Goal: Task Accomplishment & Management: Complete application form

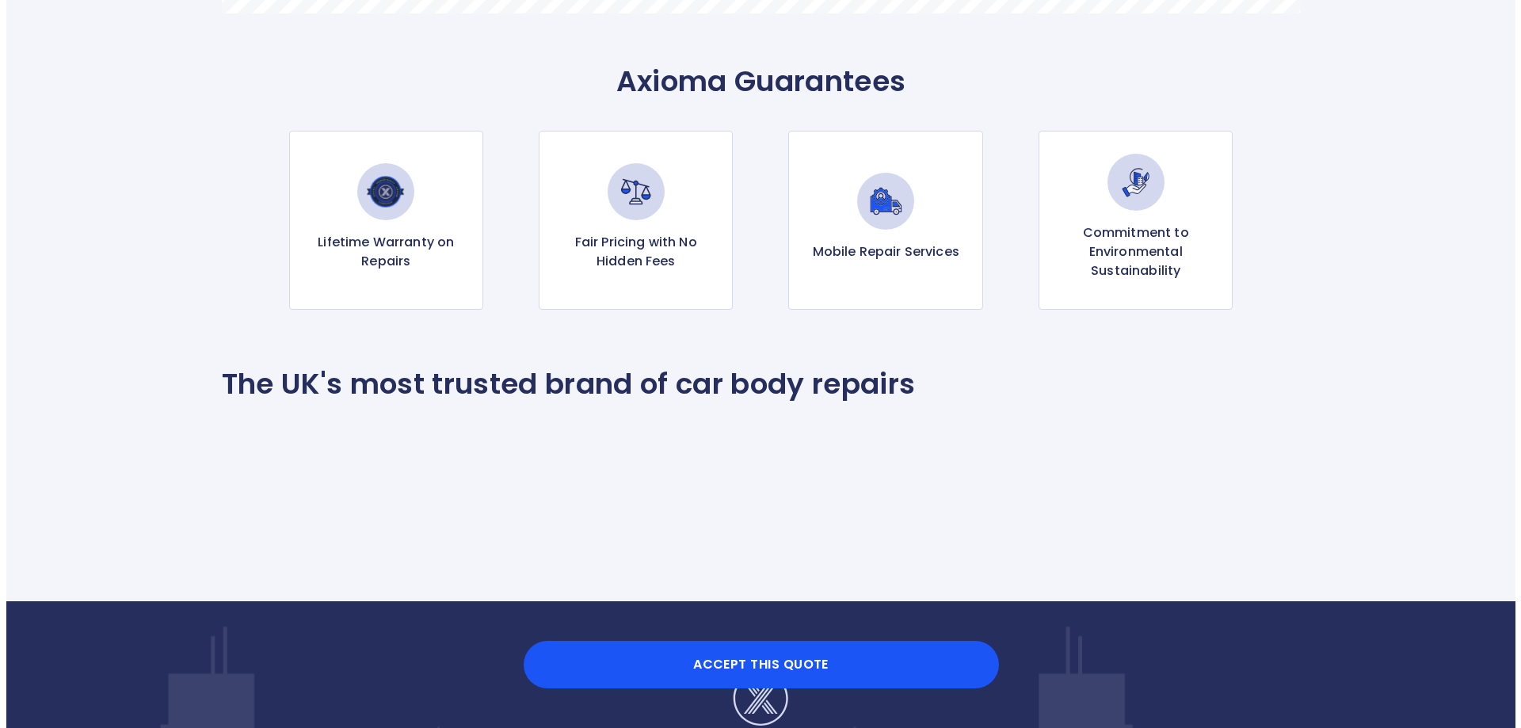
scroll to position [1777, 0]
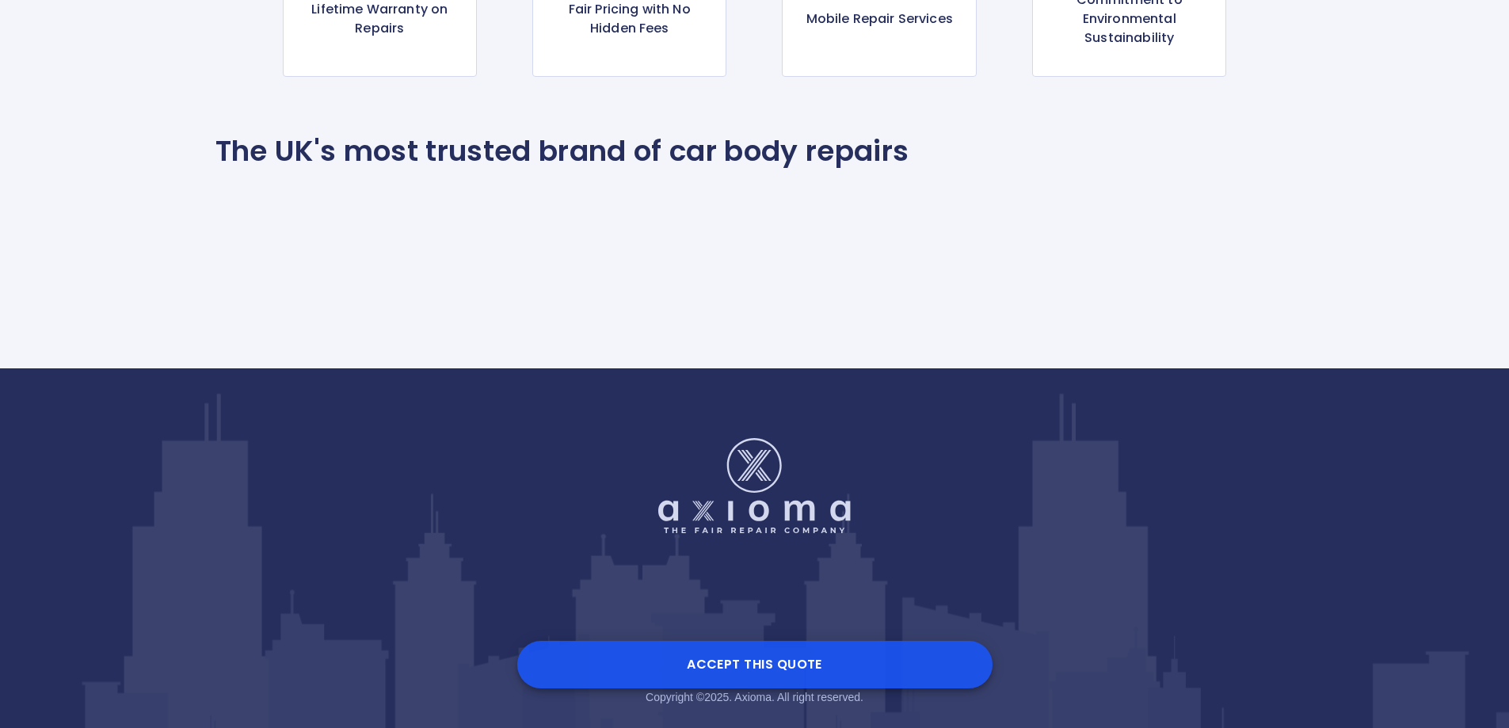
click at [780, 665] on button "Accept this Quote" at bounding box center [754, 665] width 475 height 48
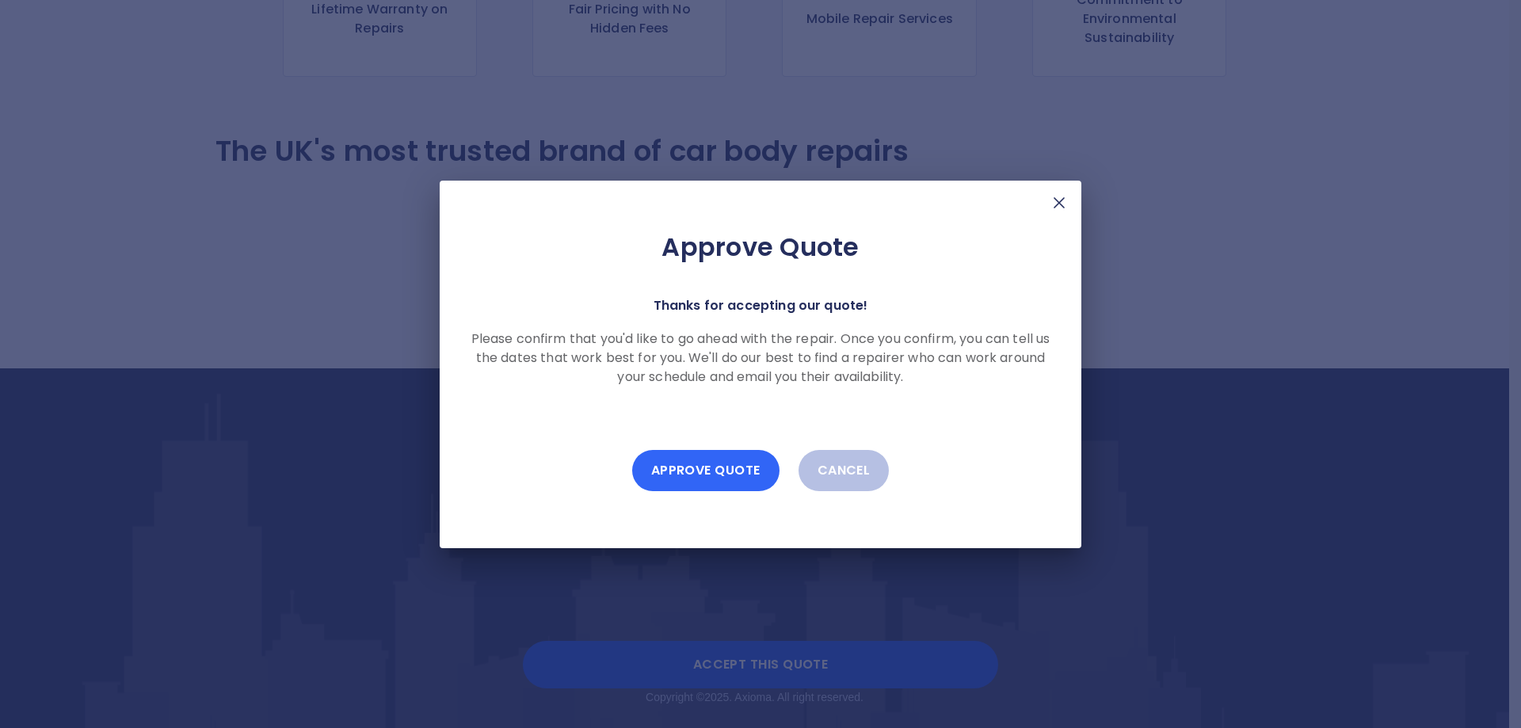
click at [701, 467] on button "Approve Quote" at bounding box center [705, 470] width 147 height 41
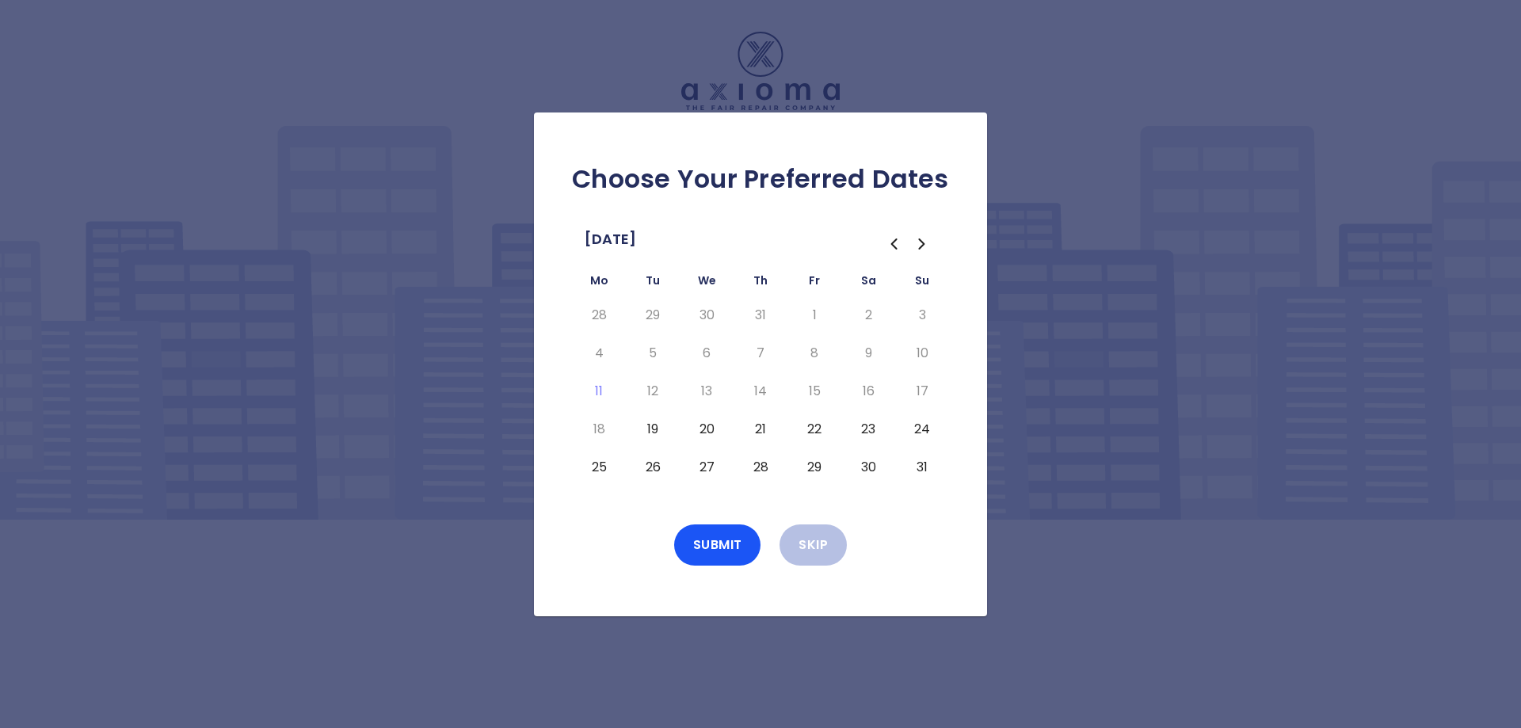
click at [651, 428] on button "19" at bounding box center [653, 429] width 29 height 25
click at [650, 428] on button "19" at bounding box center [653, 429] width 29 height 25
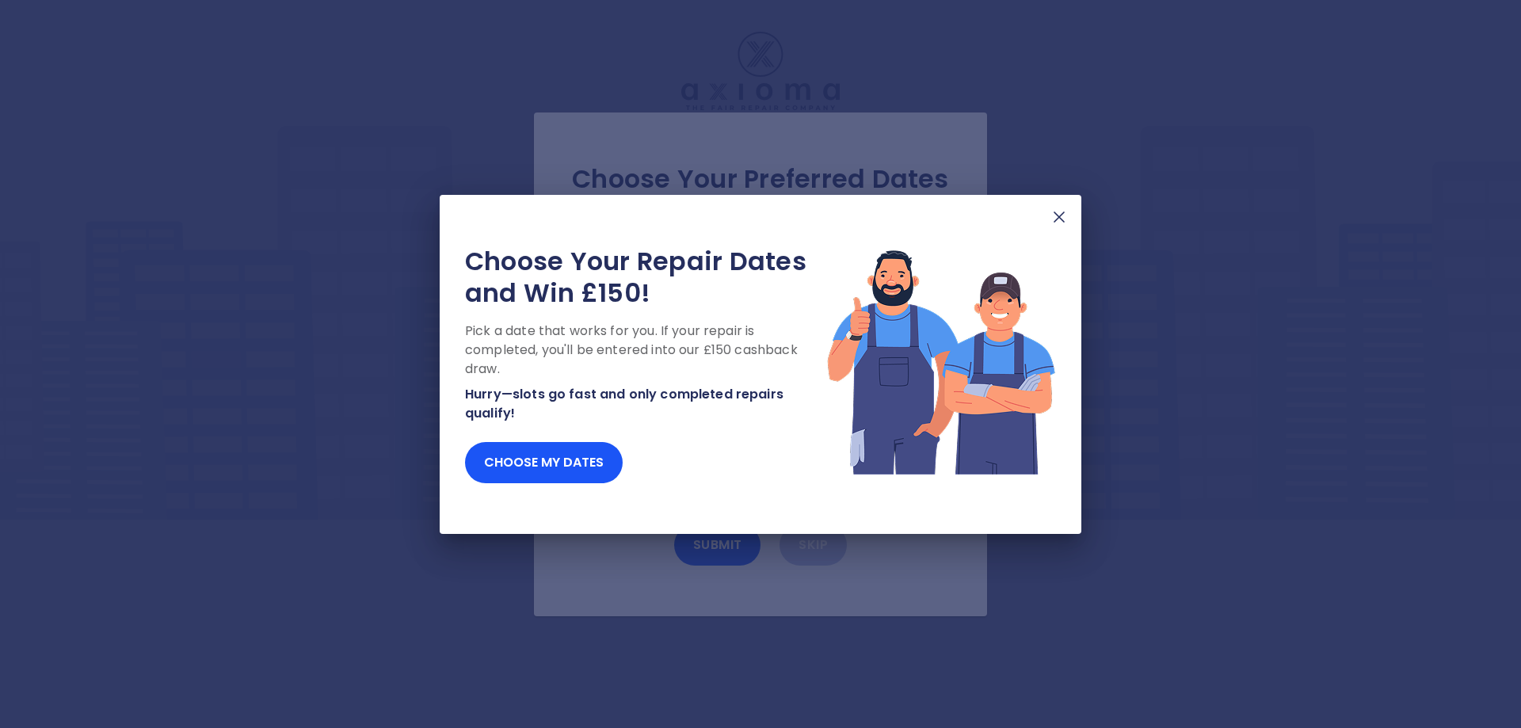
click at [1055, 218] on img at bounding box center [1059, 217] width 19 height 19
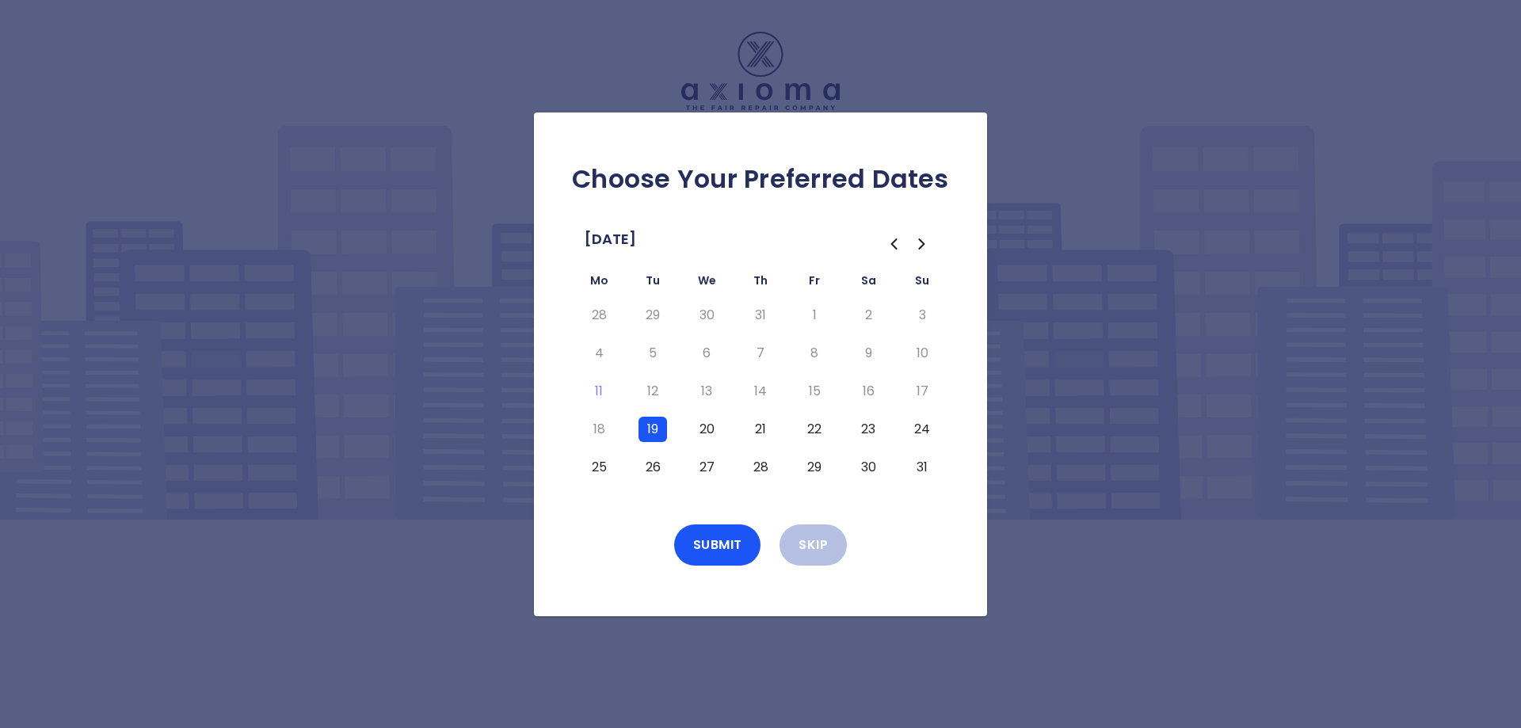
click at [755, 429] on button "21" at bounding box center [760, 429] width 29 height 25
drag, startPoint x: 650, startPoint y: 422, endPoint x: 661, endPoint y: 423, distance: 11.9
click at [650, 423] on button "19" at bounding box center [653, 429] width 29 height 25
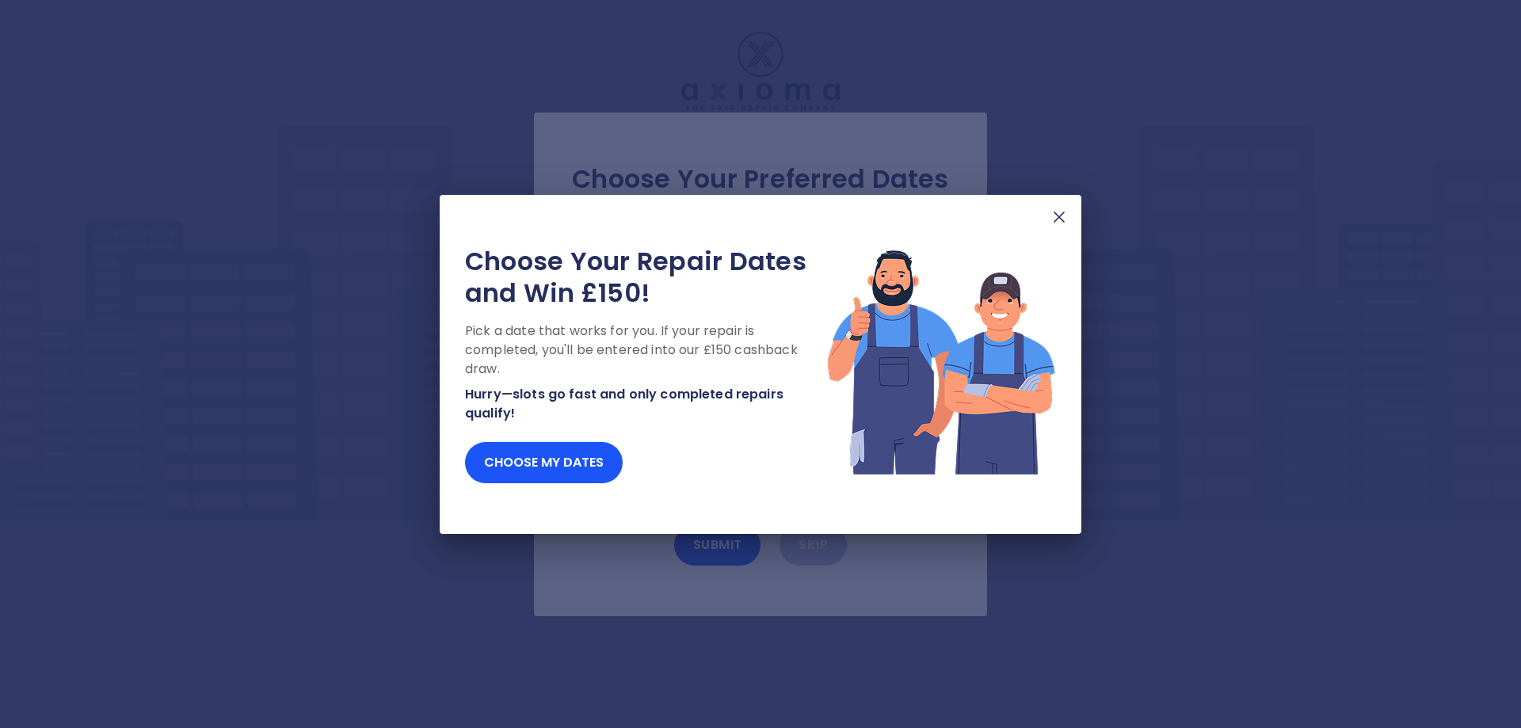
click at [1061, 219] on img at bounding box center [1059, 217] width 19 height 19
click at [1058, 214] on img at bounding box center [1059, 217] width 19 height 19
click at [1062, 214] on img at bounding box center [1059, 217] width 19 height 19
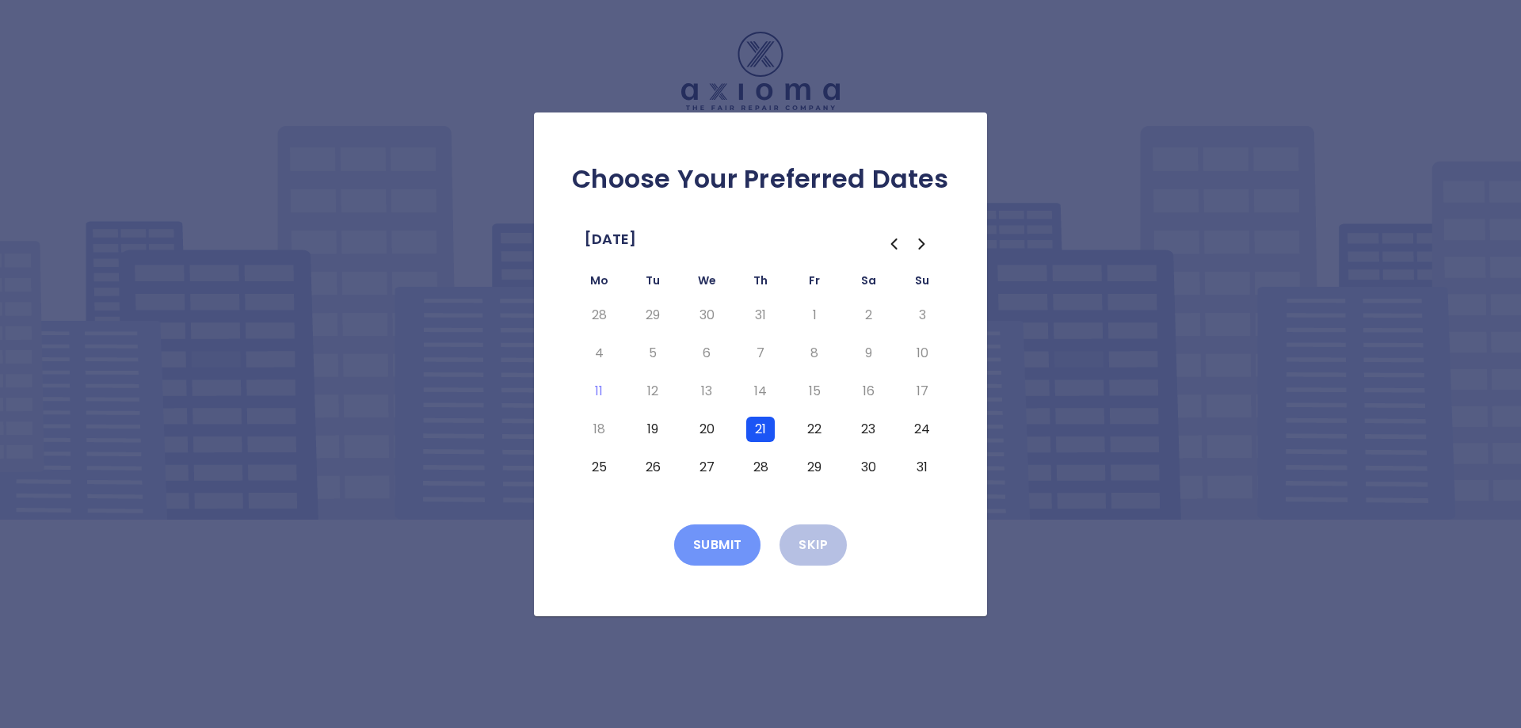
click at [718, 549] on button "Submit" at bounding box center [717, 544] width 87 height 41
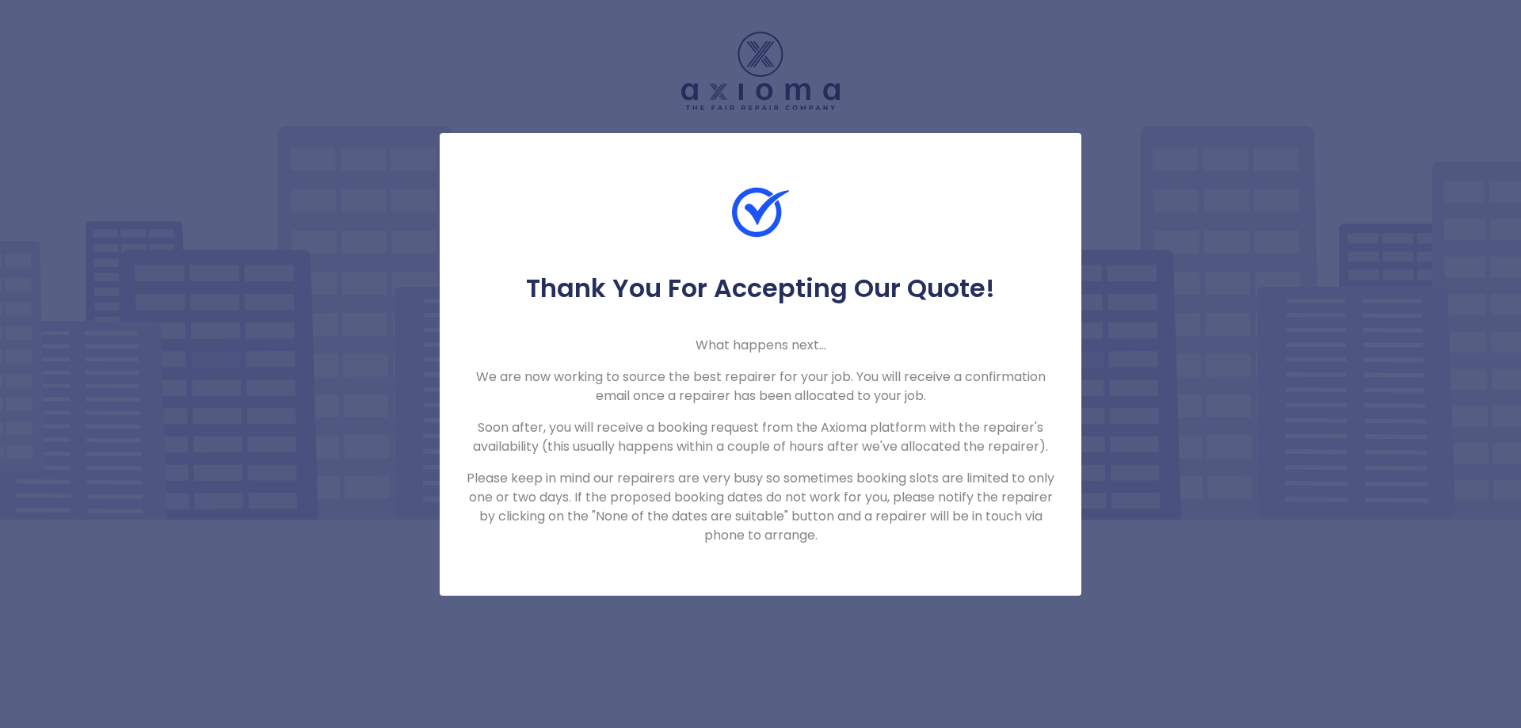
click at [1134, 223] on div "Thank You For Accepting Our Quote! What happens next... We are now working to s…" at bounding box center [760, 364] width 1521 height 728
click at [257, 71] on div "Thank You For Accepting Our Quote! What happens next... We are now working to s…" at bounding box center [760, 364] width 1521 height 728
